Goal: Transaction & Acquisition: Purchase product/service

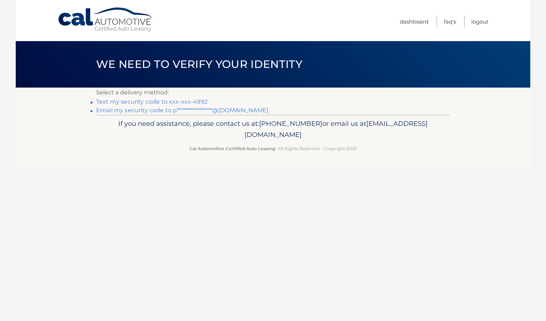
click at [170, 99] on link "Text my security code to xxx-xxx-4992" at bounding box center [152, 101] width 112 height 7
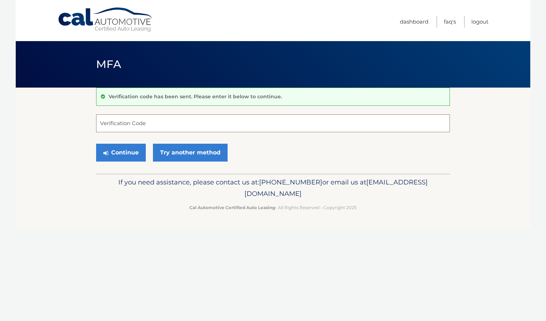
click at [192, 121] on input "Verification Code" at bounding box center [273, 123] width 354 height 18
type input "805487"
click at [133, 157] on button "Continue" at bounding box center [121, 153] width 50 height 18
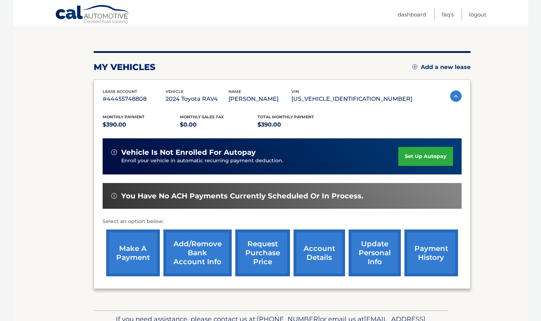
scroll to position [71, 0]
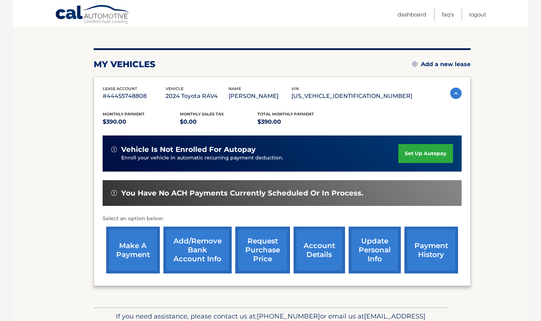
click at [124, 252] on link "make a payment" at bounding box center [133, 250] width 54 height 47
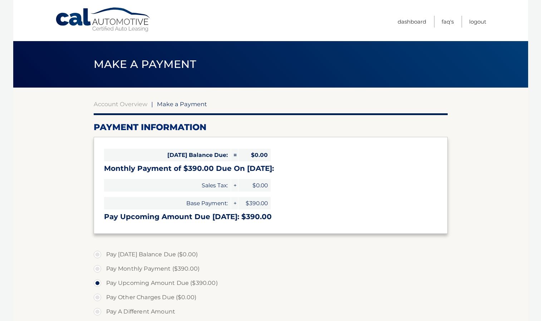
select select "YzY4ZDYxYTMtMGU3OS00MGY4LWE4NTAtNGJkNmQyOTQ3NDA2"
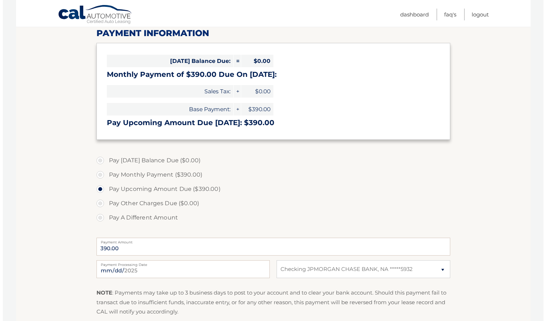
scroll to position [143, 0]
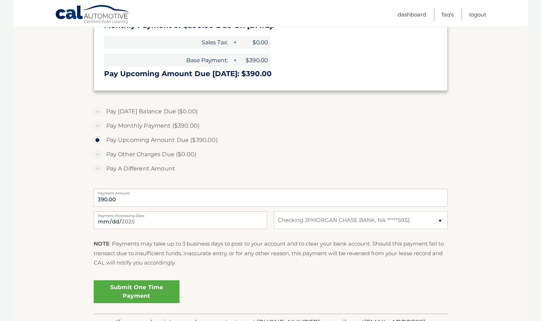
click at [110, 293] on link "Submit One Time Payment" at bounding box center [137, 291] width 86 height 23
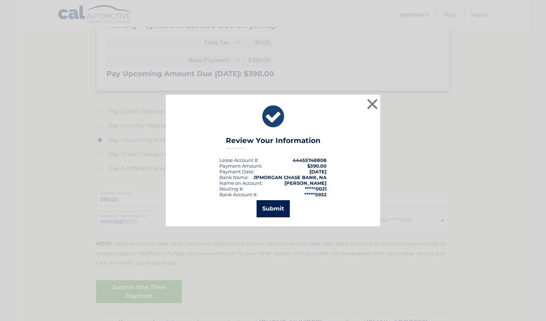
click at [267, 206] on button "Submit" at bounding box center [273, 208] width 33 height 17
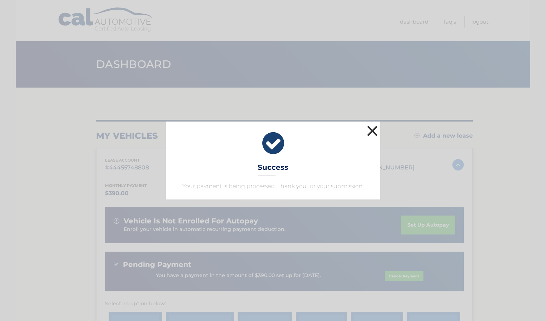
click at [369, 129] on button "×" at bounding box center [372, 131] width 14 height 14
